Goal: Task Accomplishment & Management: Use online tool/utility

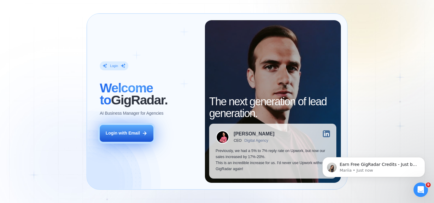
click at [141, 134] on button "Login with Email" at bounding box center [127, 133] width 54 height 17
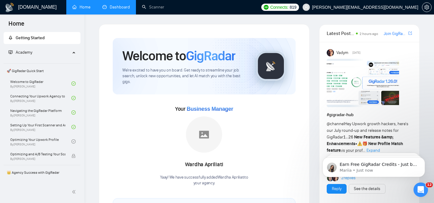
click at [119, 10] on link "Dashboard" at bounding box center [116, 7] width 27 height 5
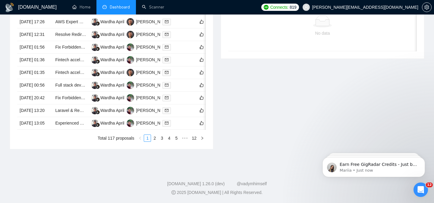
scroll to position [335, 0]
click at [155, 138] on link "2" at bounding box center [154, 138] width 7 height 7
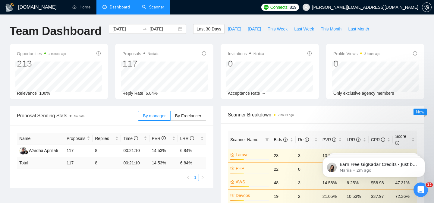
click at [151, 6] on link "Scanner" at bounding box center [153, 7] width 22 height 5
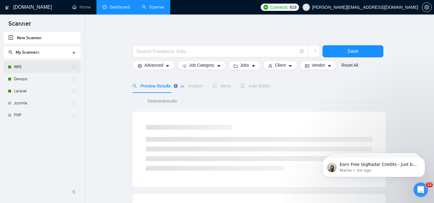
click at [33, 68] on link "AWS" at bounding box center [43, 67] width 58 height 12
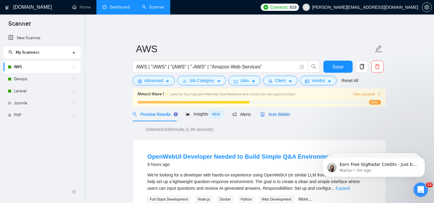
click at [279, 116] on span "Auto Bidder" at bounding box center [276, 114] width 30 height 5
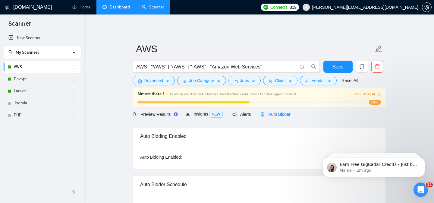
checkbox input "true"
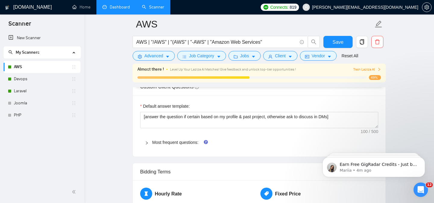
scroll to position [815, 0]
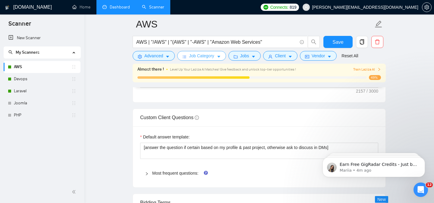
click at [195, 55] on span "Job Category" at bounding box center [201, 55] width 25 height 7
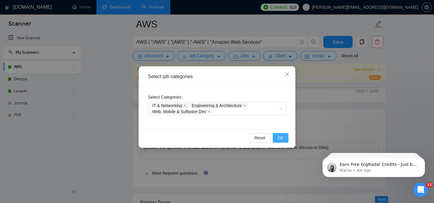
click at [277, 137] on button "OK" at bounding box center [281, 138] width 16 height 10
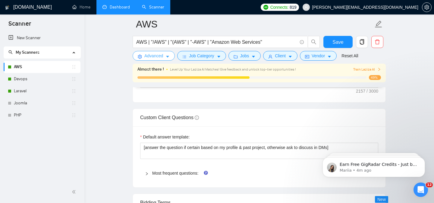
click at [156, 57] on span "Advanced" at bounding box center [153, 55] width 19 height 7
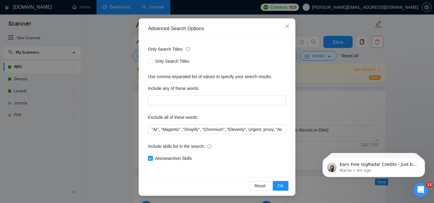
scroll to position [877, 0]
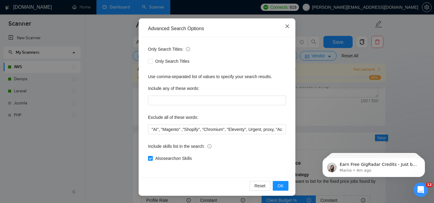
click at [288, 26] on icon "close" at bounding box center [288, 26] width 4 height 4
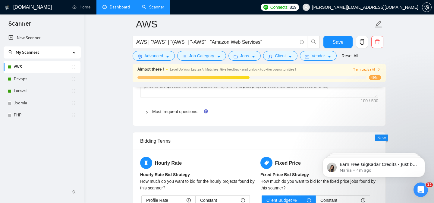
scroll to position [18, 0]
click at [252, 56] on button "Jobs" at bounding box center [245, 56] width 33 height 10
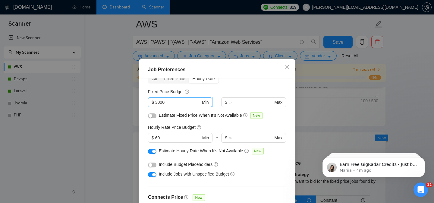
scroll to position [38, 0]
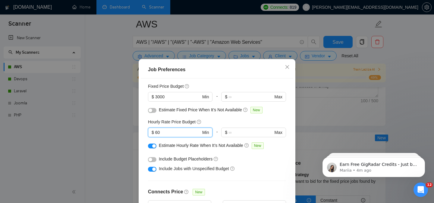
drag, startPoint x: 168, startPoint y: 132, endPoint x: 146, endPoint y: 132, distance: 22.0
click at [146, 132] on div "Budget Project Type All Fixed Price Hourly Rate Fixed Price Budget $ 3000 Min -…" at bounding box center [217, 149] width 153 height 142
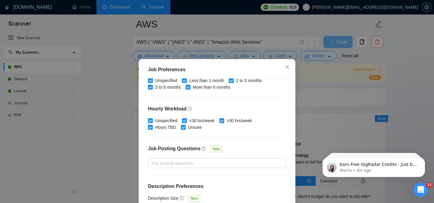
scroll to position [44, 0]
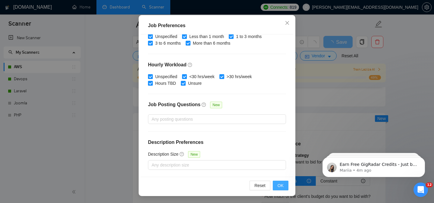
type input "50"
click at [282, 186] on span "OK" at bounding box center [281, 185] width 6 height 7
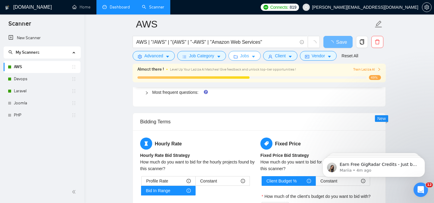
scroll to position [0, 0]
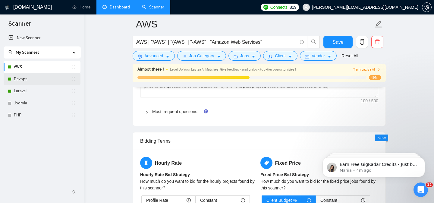
click at [43, 79] on link "Devops" at bounding box center [43, 79] width 58 height 12
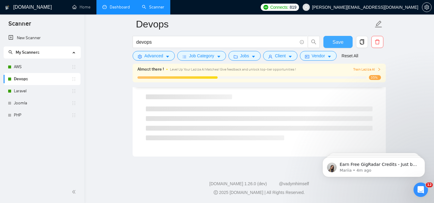
scroll to position [394, 0]
click at [337, 40] on span "Save" at bounding box center [341, 42] width 11 height 8
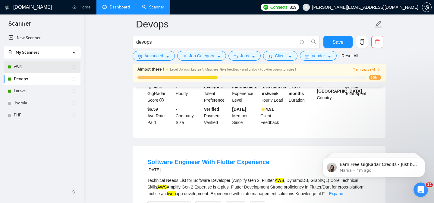
click at [40, 68] on link "AWS" at bounding box center [43, 67] width 58 height 12
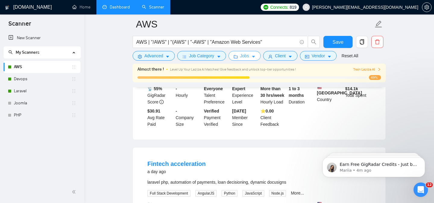
click at [248, 57] on span "Jobs" at bounding box center [244, 55] width 9 height 7
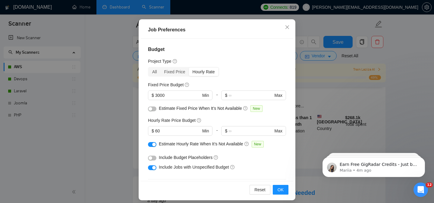
scroll to position [39, 0]
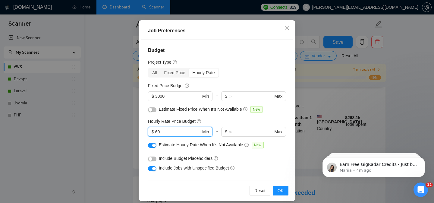
drag, startPoint x: 183, startPoint y: 135, endPoint x: 131, endPoint y: 127, distance: 52.2
click at [131, 127] on div "Job Preferences Budget Project Type All Fixed Price Hourly Rate Fixed Price Bud…" at bounding box center [217, 101] width 434 height 203
type input "50"
click at [279, 192] on span "OK" at bounding box center [281, 190] width 6 height 7
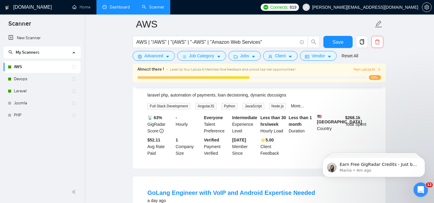
scroll to position [21, 0]
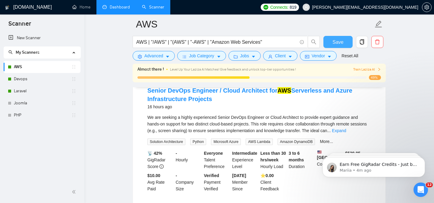
click at [339, 42] on span "Save" at bounding box center [338, 42] width 11 height 8
click at [40, 83] on link "Devops" at bounding box center [43, 79] width 58 height 12
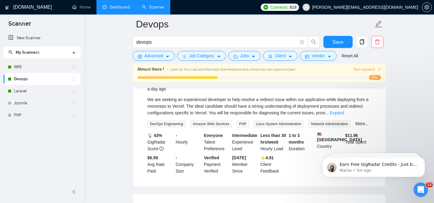
scroll to position [345, 0]
click at [252, 58] on button "Jobs" at bounding box center [245, 56] width 33 height 10
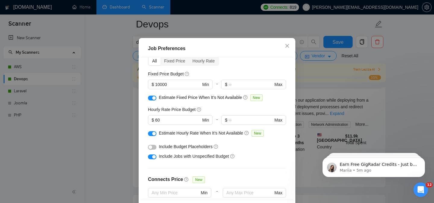
scroll to position [31, 0]
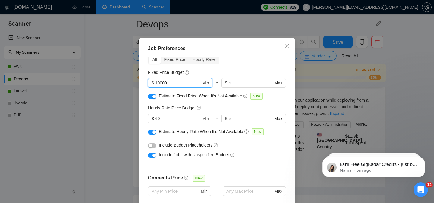
drag, startPoint x: 175, startPoint y: 103, endPoint x: 145, endPoint y: 103, distance: 29.9
click at [145, 103] on div "Budget Project Type All Fixed Price Hourly Rate Fixed Price Budget 10000 $ 1000…" at bounding box center [217, 128] width 153 height 142
type input "5000"
drag, startPoint x: 168, startPoint y: 141, endPoint x: 94, endPoint y: 136, distance: 74.1
click at [94, 136] on div "Job Preferences Budget Project Type All Fixed Price Hourly Rate Fixed Price Bud…" at bounding box center [217, 101] width 434 height 203
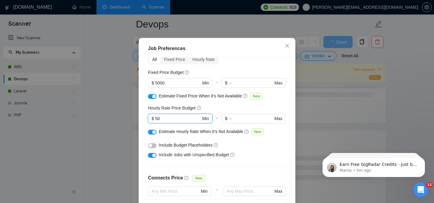
type input "50"
click at [265, 158] on div "Include Jobs with Unspecified Budget" at bounding box center [219, 154] width 121 height 7
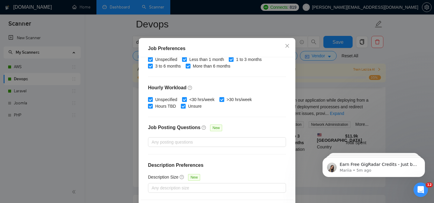
scroll to position [44, 0]
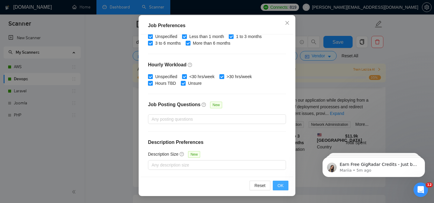
click at [283, 185] on span "OK" at bounding box center [281, 185] width 6 height 7
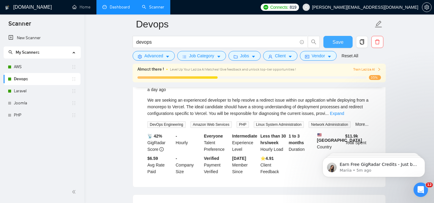
click at [334, 45] on span "Save" at bounding box center [338, 42] width 11 height 8
click at [49, 91] on link "Laravel" at bounding box center [43, 91] width 58 height 12
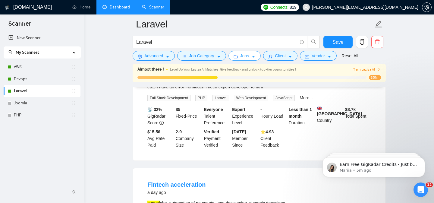
click at [244, 57] on span "Jobs" at bounding box center [244, 55] width 9 height 7
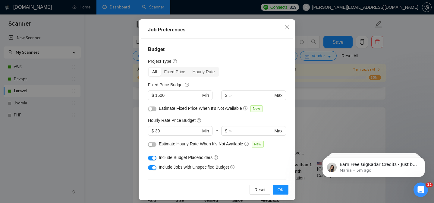
scroll to position [39, 0]
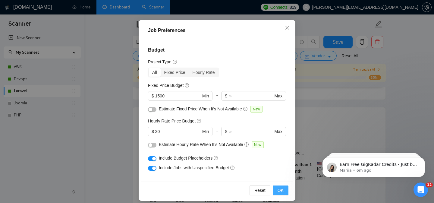
click at [283, 188] on span "OK" at bounding box center [281, 190] width 6 height 7
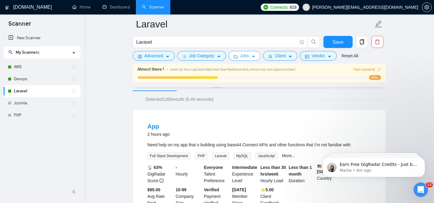
scroll to position [0, 0]
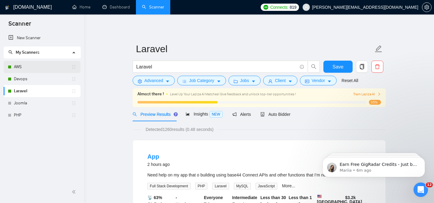
click at [43, 65] on link "AWS" at bounding box center [43, 67] width 58 height 12
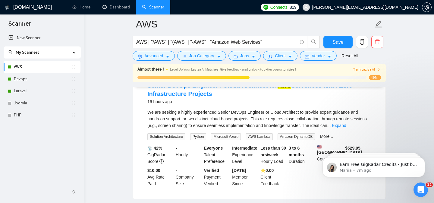
scroll to position [485, 0]
